Goal: Find specific page/section: Find specific page/section

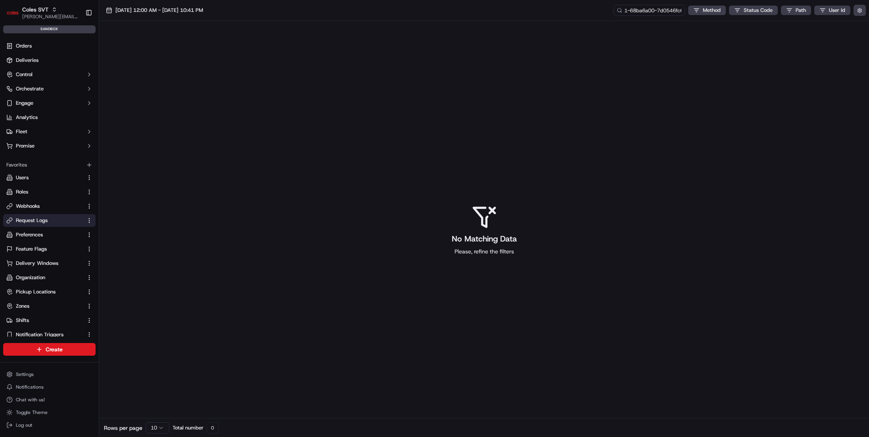
click at [647, 17] on div "04/09/2025 12:00 AM - 04/09/2025 10:41 PM 1-68ba6a00-7d0546fc69fa14056d8e8548 M…" at bounding box center [484, 10] width 770 height 21
click at [652, 11] on input "1-68ba6a00-7d0546fc69fa14056d8e8548" at bounding box center [637, 10] width 95 height 11
click at [651, 10] on input "1-68ba6a00-7d0546fc69fa14056d8e8548" at bounding box center [637, 10] width 95 height 11
click at [641, 8] on input "1-68ba6ffa-38f2102965bade4c56e0ce44" at bounding box center [637, 10] width 95 height 11
click at [656, 10] on input "1-68ba6a00-7d0546fc69fa14056d8e8548" at bounding box center [637, 10] width 95 height 11
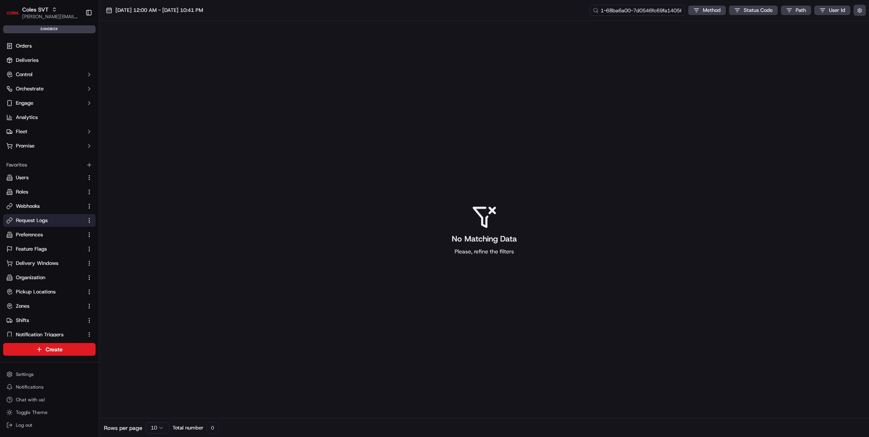
click at [656, 10] on input "1-68ba6a00-7d0546fc69fa14056d8e8548" at bounding box center [637, 10] width 95 height 11
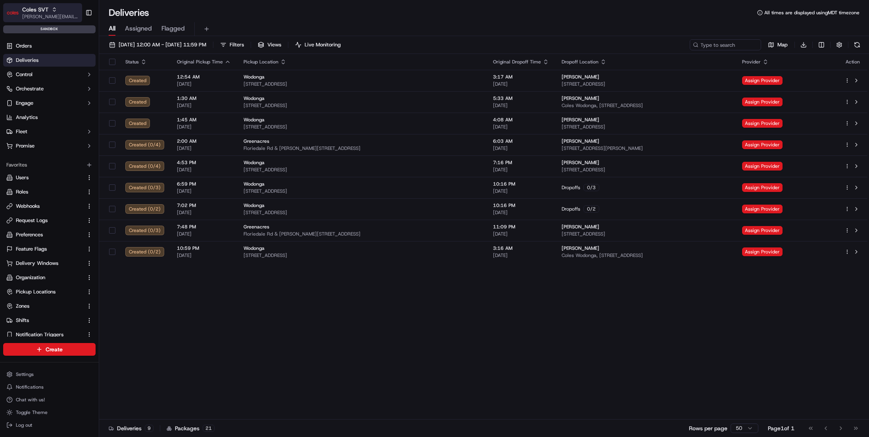
click at [60, 14] on span "[PERSON_NAME][EMAIL_ADDRESS][DOMAIN_NAME]" at bounding box center [50, 16] width 57 height 6
type input "coles sit"
click at [144, 44] on div "Coles SIT" at bounding box center [143, 41] width 115 height 16
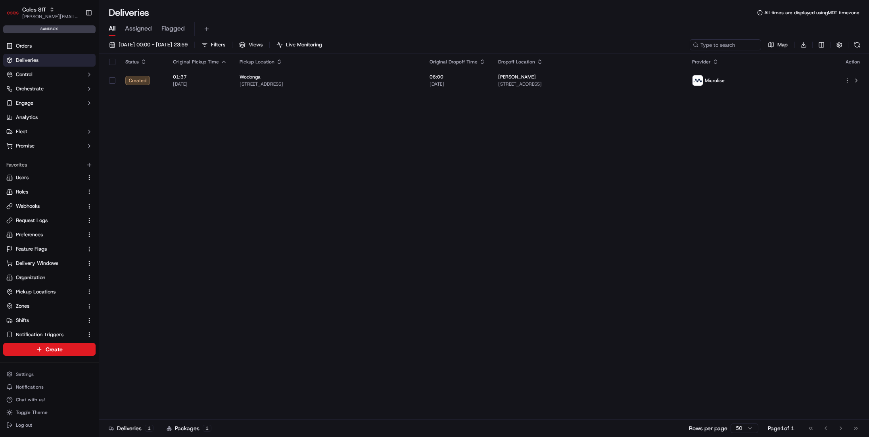
click at [164, 183] on div "Status Original Pickup Time Pickup Location Original Dropoff Time Dropoff Locat…" at bounding box center [483, 237] width 768 height 366
click at [69, 79] on button "Control" at bounding box center [49, 74] width 92 height 13
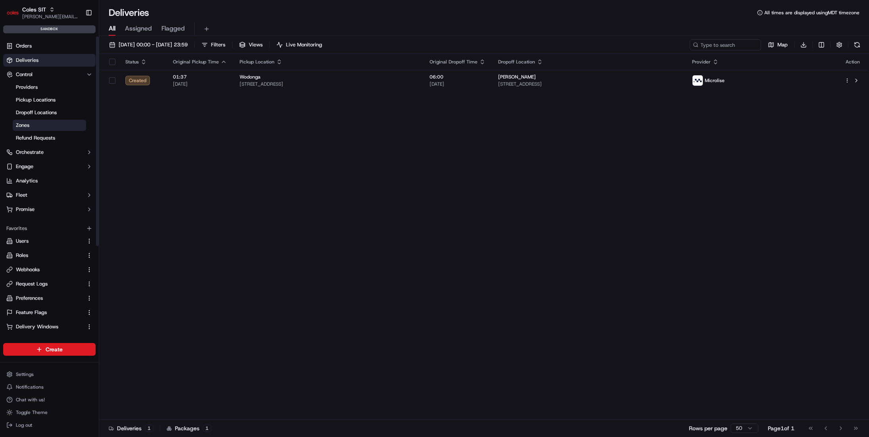
click at [59, 127] on link "Zones" at bounding box center [49, 125] width 73 height 11
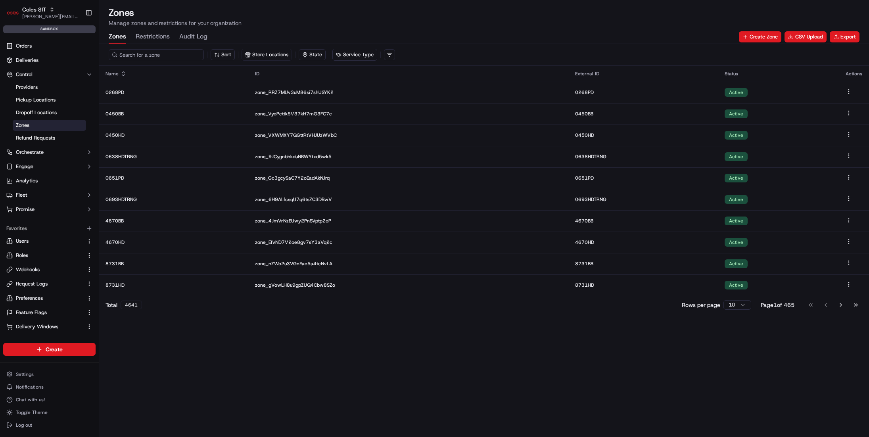
click at [158, 59] on input at bounding box center [156, 54] width 95 height 11
paste input "7780HDTEMP"
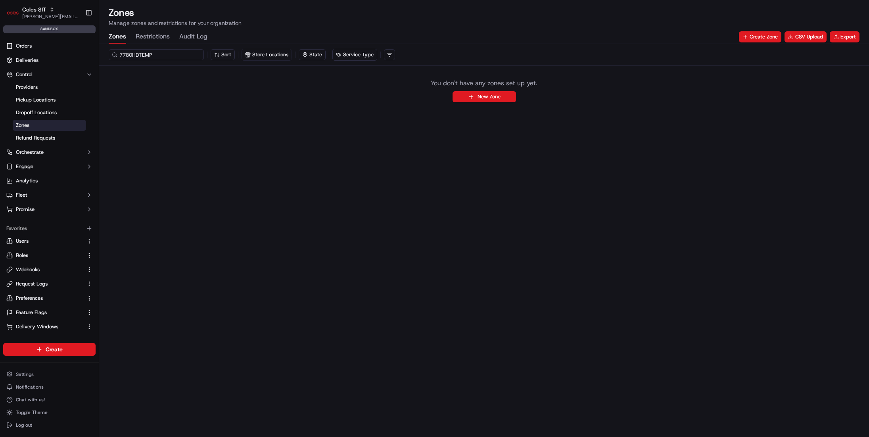
type input "7780HDTEMP"
click at [182, 56] on input "7780HDTEMP" at bounding box center [156, 54] width 95 height 11
click at [286, 111] on div "7780HDTEMP Sort Store Locations State Service Type You don't have any zones set…" at bounding box center [484, 240] width 770 height 393
click at [163, 55] on input "7780HDTEMP" at bounding box center [156, 54] width 95 height 11
